Goal: Transaction & Acquisition: Purchase product/service

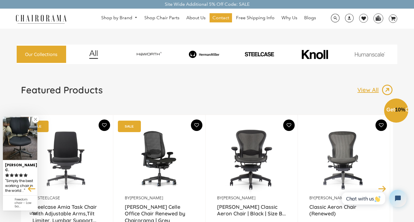
click at [31, 213] on div "Close dialog Exclusive Offer: Enjoy 10% Off! Get Your Coupon Code Now. Sign up …" at bounding box center [207, 110] width 414 height 222
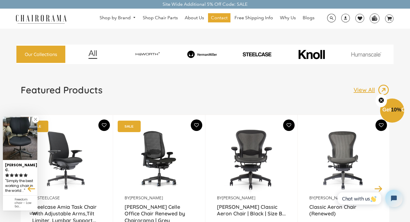
click at [108, 157] on div "by Steelcase Steelcase Amia Task Chair With Adjustable Arms,Tilt Limiter, Lumba…" at bounding box center [67, 189] width 92 height 148
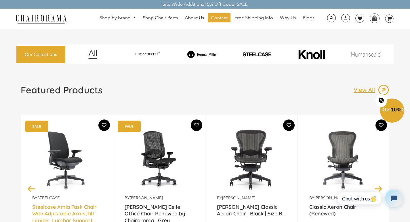
click at [46, 218] on link "Steelcase Amia Task Chair With Adjustable Arms,Tilt Limiter, Lumbar Support..." at bounding box center [66, 211] width 69 height 14
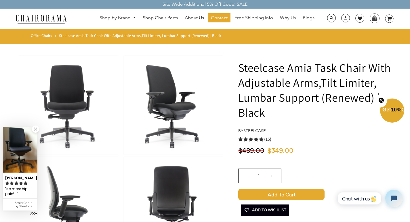
click at [64, 221] on img at bounding box center [68, 206] width 99 height 99
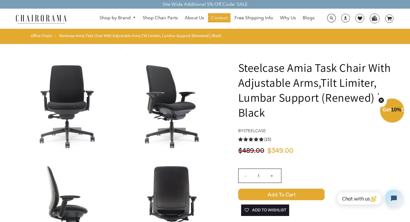
click at [19, 157] on link at bounding box center [68, 206] width 99 height 99
